Goal: Task Accomplishment & Management: Use online tool/utility

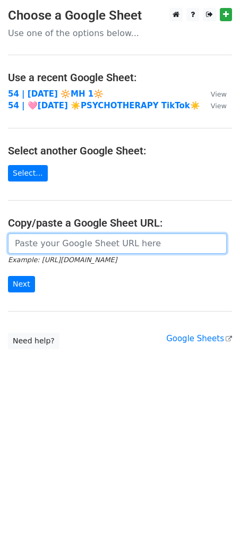
click at [103, 240] on input "url" at bounding box center [117, 243] width 219 height 20
paste input "https://docs.google.com/spreadsheets/d/1I6yefrDtfcJdjcBgn01GkLRIwz8Y-1hvHR_-k7g…"
type input "https://docs.google.com/spreadsheets/d/1I6yefrDtfcJdjcBgn01GkLRIwz8Y-1hvHR_-k7g…"
click at [8, 276] on input "Next" at bounding box center [21, 284] width 27 height 16
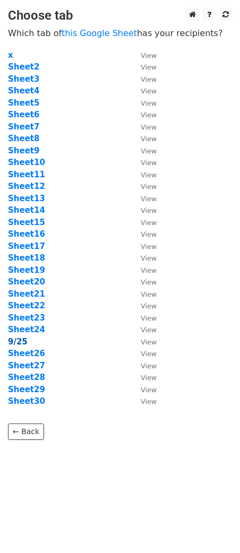
click at [12, 339] on strong "9/25" at bounding box center [18, 342] width 20 height 10
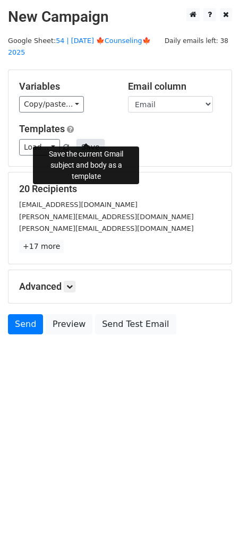
click at [92, 139] on button "Save" at bounding box center [90, 147] width 28 height 16
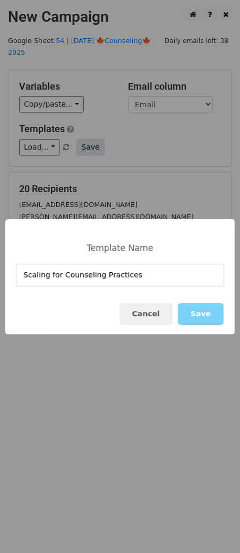
type input "Scaling for Counseling Practices"
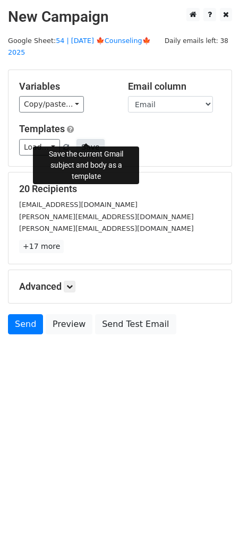
click at [88, 139] on button "Save" at bounding box center [90, 147] width 28 height 16
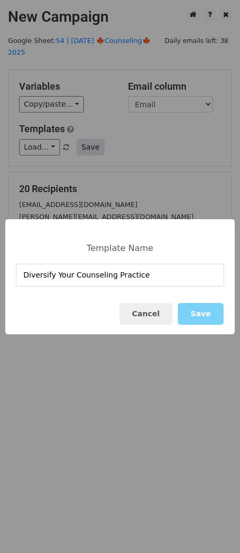
type input "Diversify Your Counseling Practice"
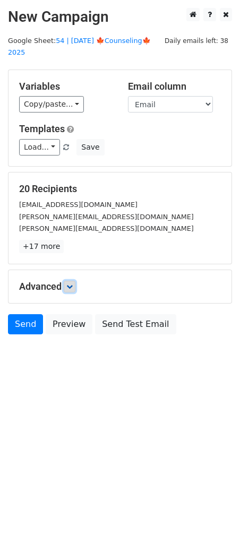
click at [72, 283] on icon at bounding box center [69, 286] width 6 height 6
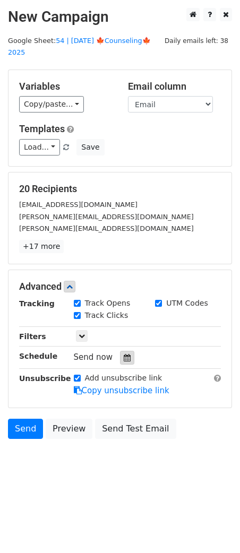
click at [124, 354] on icon at bounding box center [127, 357] width 7 height 7
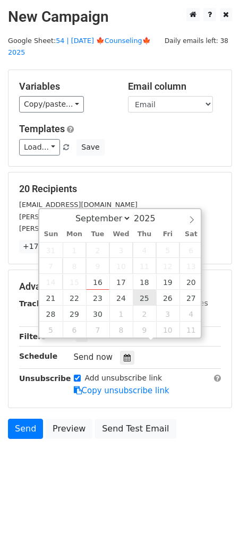
type input "2025-09-25 12:00"
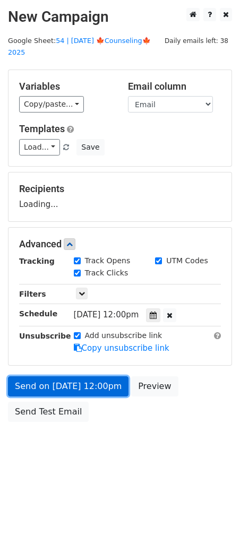
click at [106, 381] on link "Send on Sep 25 at 12:00pm" at bounding box center [68, 386] width 120 height 20
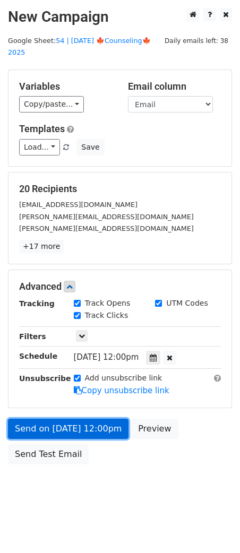
click at [43, 418] on link "Send on Sep 25 at 12:00pm" at bounding box center [68, 428] width 120 height 20
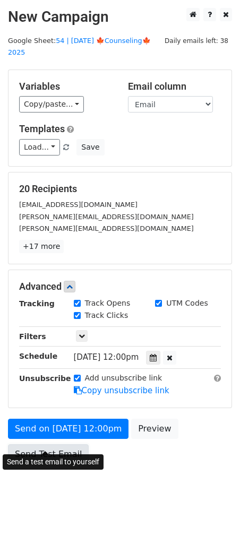
click at [35, 447] on link "Send Test Email" at bounding box center [48, 454] width 81 height 20
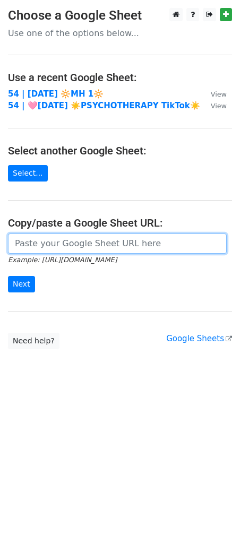
click at [84, 245] on input "url" at bounding box center [117, 243] width 219 height 20
paste input "https://docs.google.com/spreadsheets/d/1I6yefrDtfcJdjcBgn01GkLRIwz8Y-1hvHR_-k7g…"
type input "https://docs.google.com/spreadsheets/d/1I6yefrDtfcJdjcBgn01GkLRIwz8Y-1hvHR_-k7g…"
click at [8, 276] on input "Next" at bounding box center [21, 284] width 27 height 16
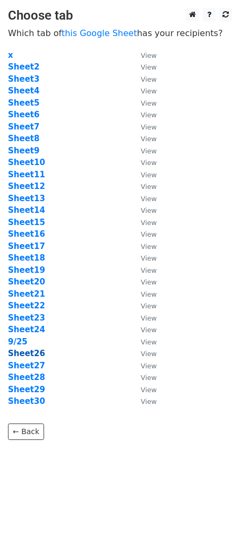
click at [19, 354] on strong "Sheet26" at bounding box center [26, 353] width 37 height 10
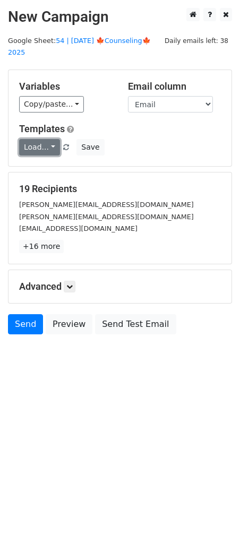
click at [35, 142] on link "Load..." at bounding box center [39, 147] width 41 height 16
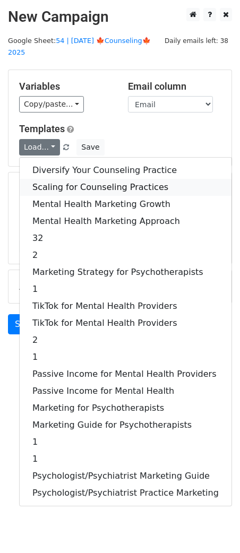
click at [48, 179] on link "Scaling for Counseling Practices" at bounding box center [126, 187] width 212 height 17
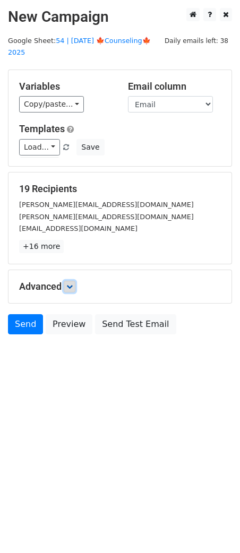
click at [72, 283] on icon at bounding box center [69, 286] width 6 height 6
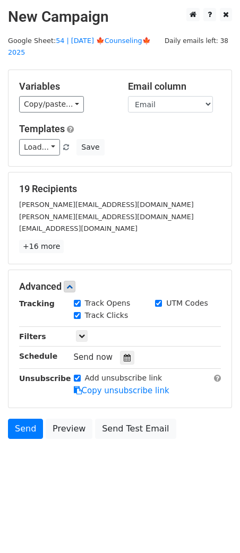
click at [124, 354] on icon at bounding box center [127, 357] width 7 height 7
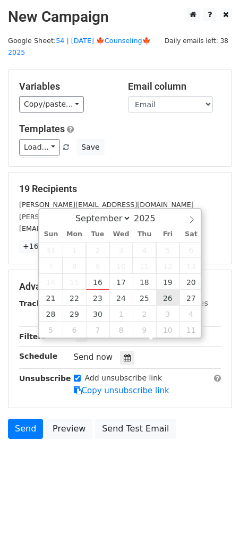
type input "2025-09-26 12:00"
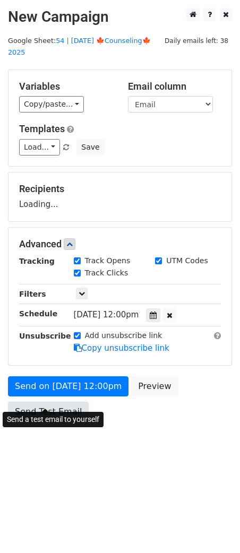
click at [68, 402] on link "Send Test Email" at bounding box center [48, 411] width 81 height 20
